Goal: Information Seeking & Learning: Learn about a topic

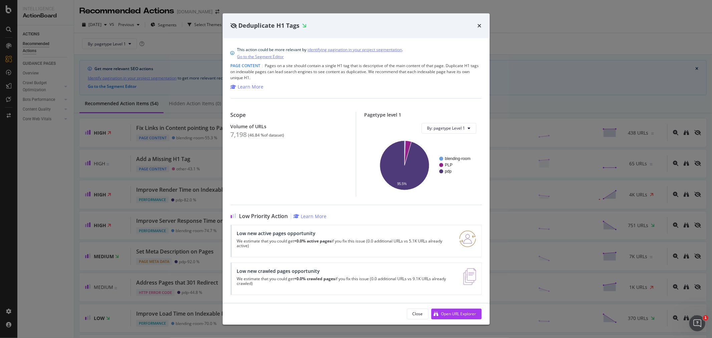
click at [476, 25] on div "Deduplicate H1 Tags" at bounding box center [356, 25] width 251 height 9
click at [473, 25] on div "Deduplicate H1 Tags" at bounding box center [356, 25] width 251 height 9
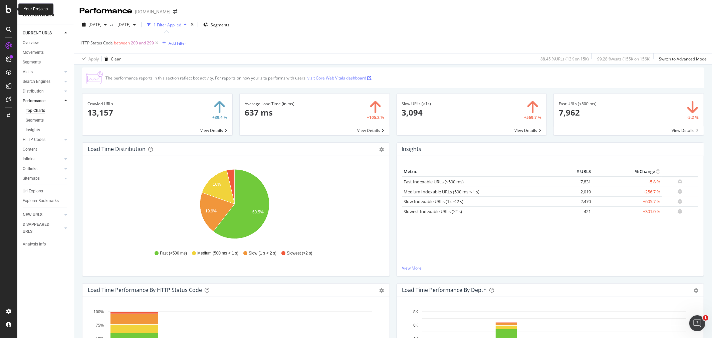
click at [8, 7] on icon at bounding box center [9, 9] width 6 height 8
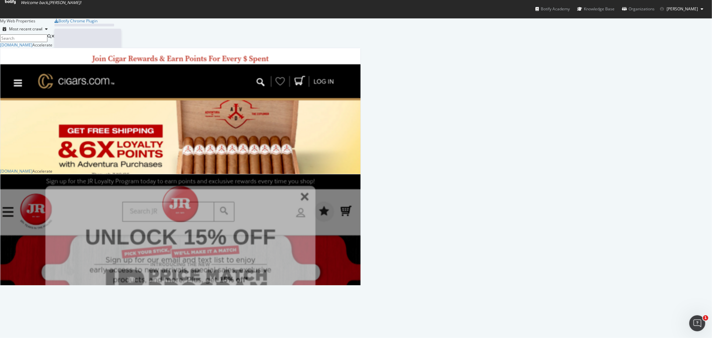
scroll to position [332, 701]
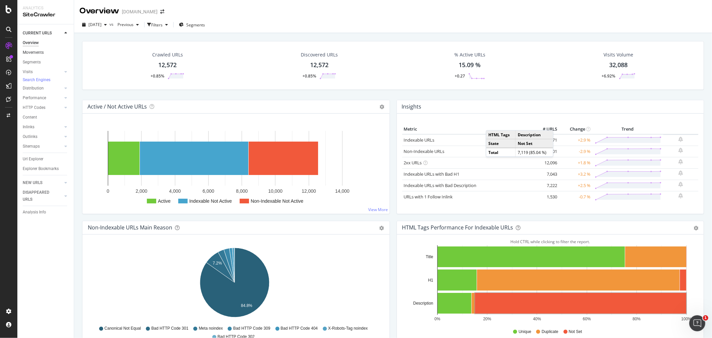
click at [49, 51] on link "Movements" at bounding box center [46, 52] width 46 height 7
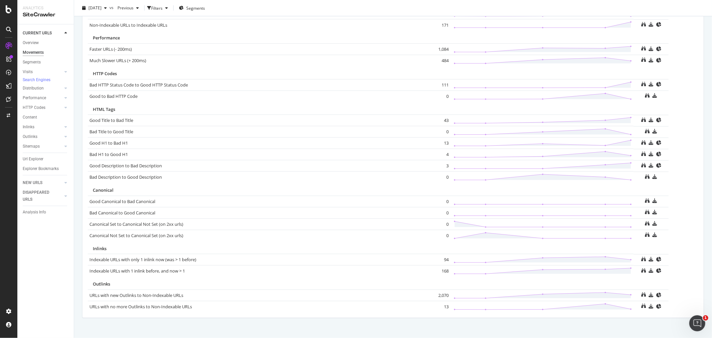
scroll to position [474, 0]
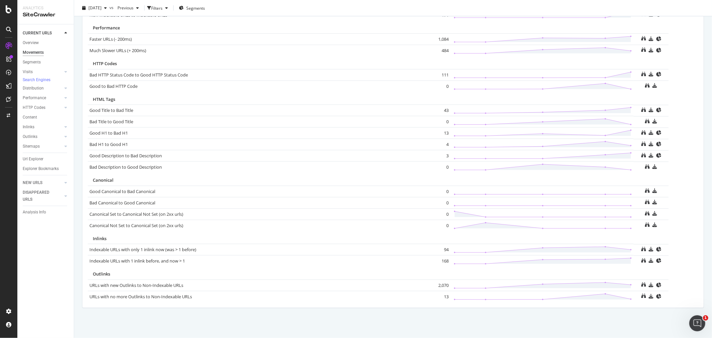
drag, startPoint x: 38, startPoint y: 58, endPoint x: 307, endPoint y: 83, distance: 270.0
click at [38, 59] on div "Segments" at bounding box center [32, 62] width 18 height 7
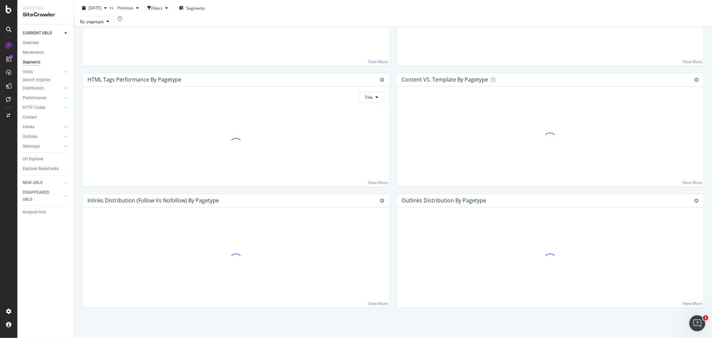
scroll to position [453, 0]
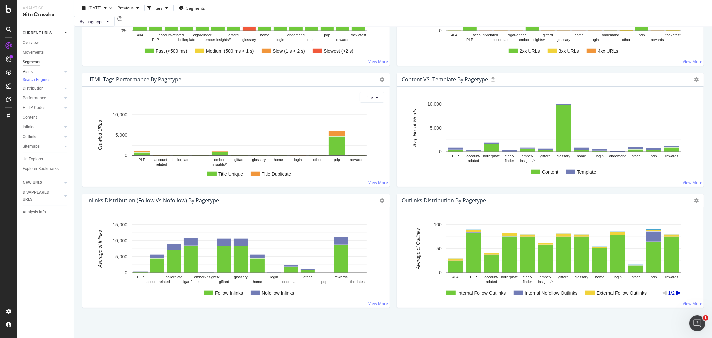
click at [42, 71] on link "Visits" at bounding box center [43, 71] width 40 height 7
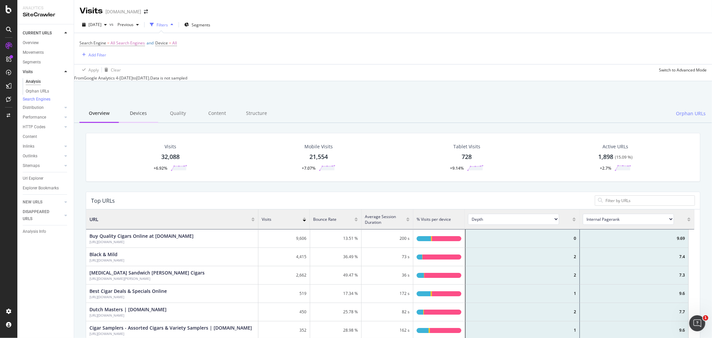
click at [140, 115] on div "Devices" at bounding box center [138, 113] width 39 height 18
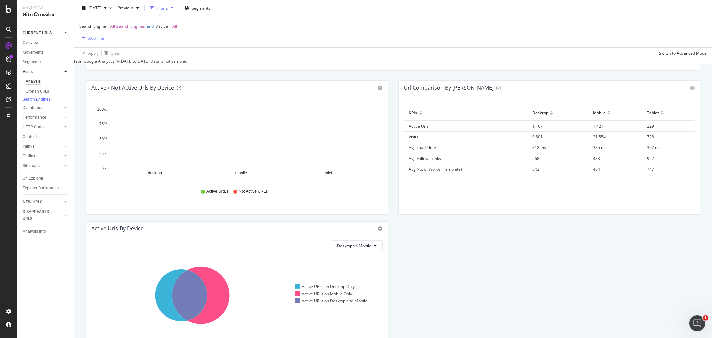
scroll to position [74, 0]
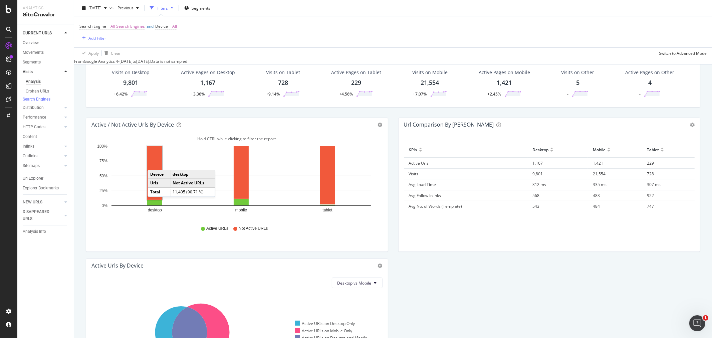
click at [154, 166] on rect "A chart." at bounding box center [154, 172] width 15 height 53
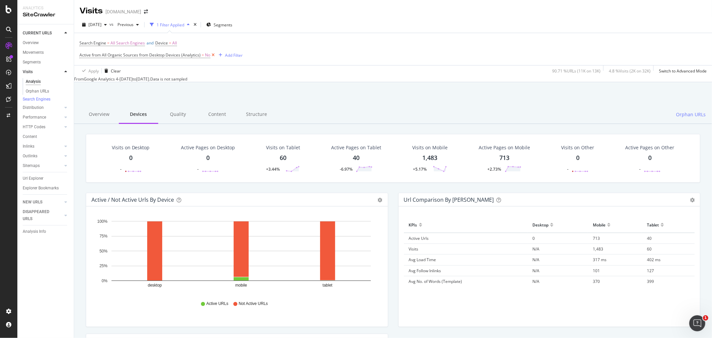
click at [211, 55] on icon at bounding box center [213, 55] width 6 height 7
click at [42, 110] on div "Distribution" at bounding box center [33, 107] width 21 height 7
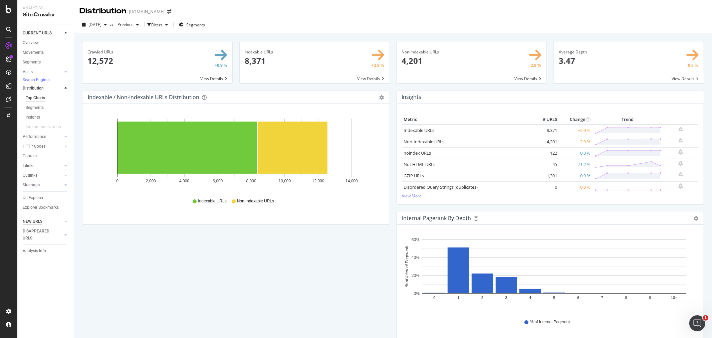
drag, startPoint x: 46, startPoint y: 138, endPoint x: 24, endPoint y: 215, distance: 79.6
click at [46, 138] on link "Performance" at bounding box center [43, 136] width 40 height 7
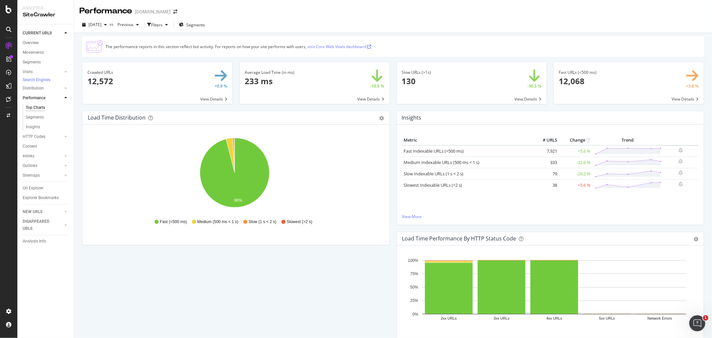
drag, startPoint x: 45, startPoint y: 137, endPoint x: 347, endPoint y: 251, distance: 322.6
click at [45, 137] on link "HTTP Codes" at bounding box center [43, 136] width 40 height 7
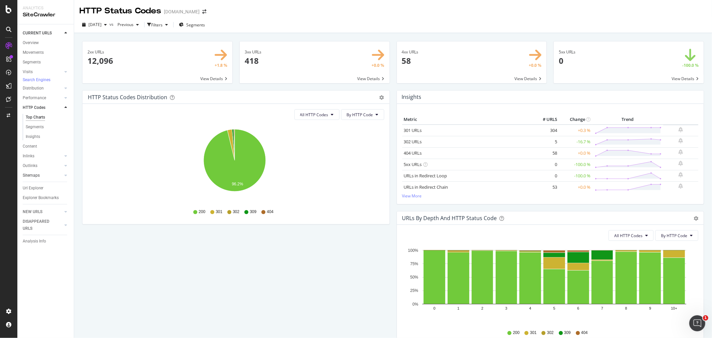
click at [49, 145] on link "Content" at bounding box center [46, 146] width 46 height 7
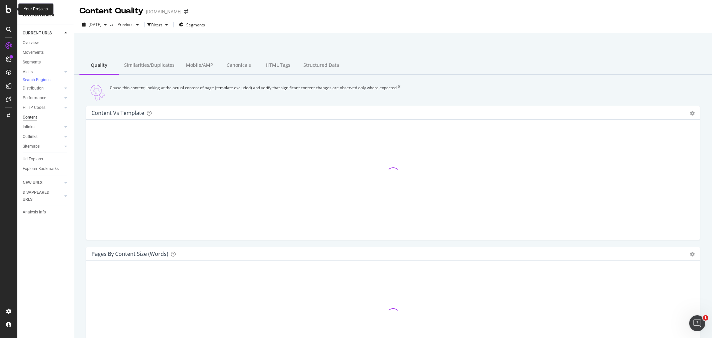
click at [0, 8] on div at bounding box center [8, 169] width 17 height 338
click at [1, 8] on div at bounding box center [9, 9] width 16 height 8
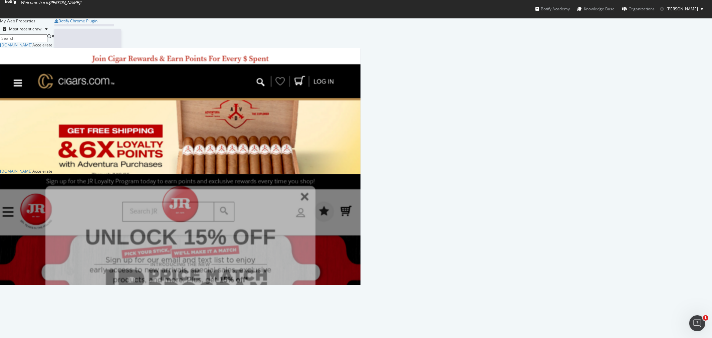
scroll to position [332, 701]
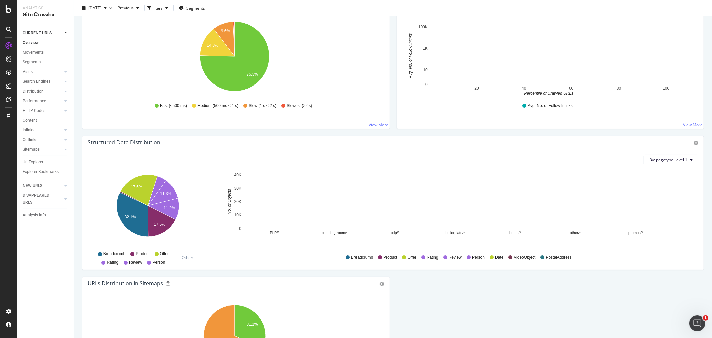
scroll to position [519, 0]
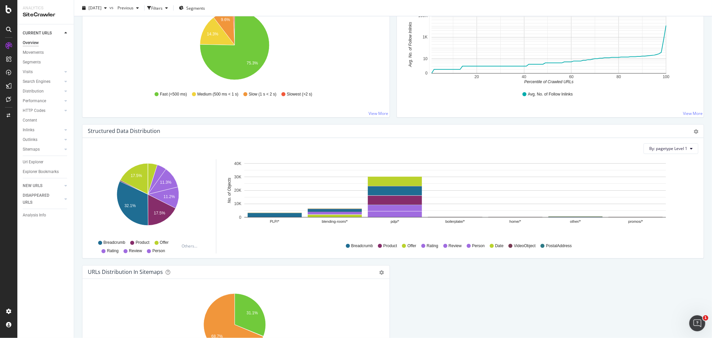
drag, startPoint x: 32, startPoint y: 118, endPoint x: 275, endPoint y: 151, distance: 245.5
click at [32, 118] on div "Content" at bounding box center [30, 120] width 14 height 7
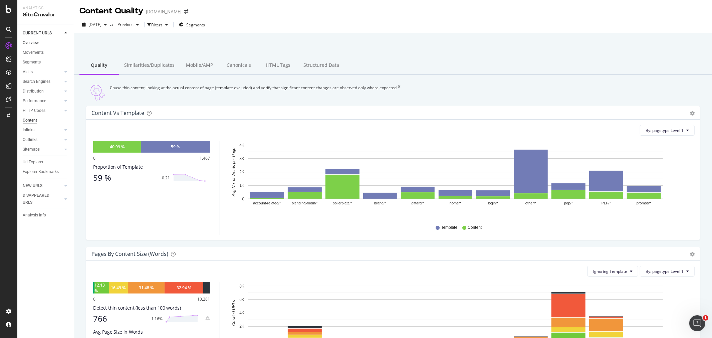
click at [39, 43] on link "Overview" at bounding box center [46, 42] width 46 height 7
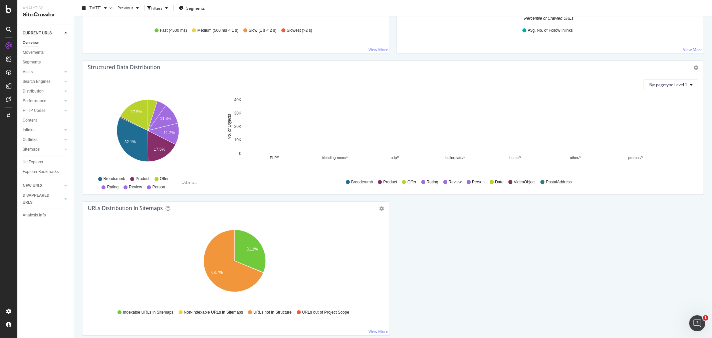
scroll to position [610, 0]
